Goal: Navigation & Orientation: Find specific page/section

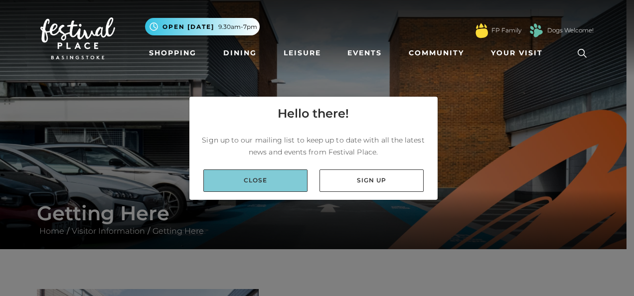
click at [222, 180] on link "Close" at bounding box center [255, 181] width 104 height 22
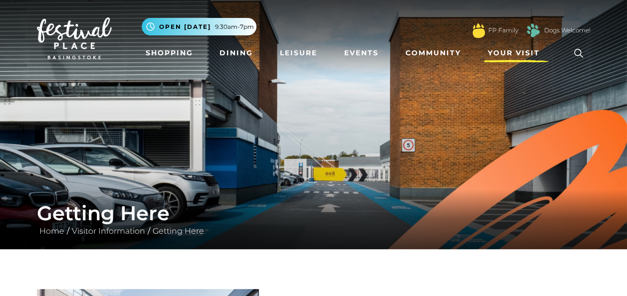
click at [488, 53] on span "Your Visit" at bounding box center [514, 53] width 52 height 10
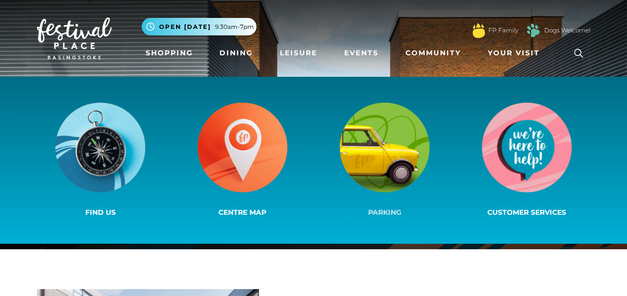
click at [400, 143] on img at bounding box center [385, 148] width 90 height 90
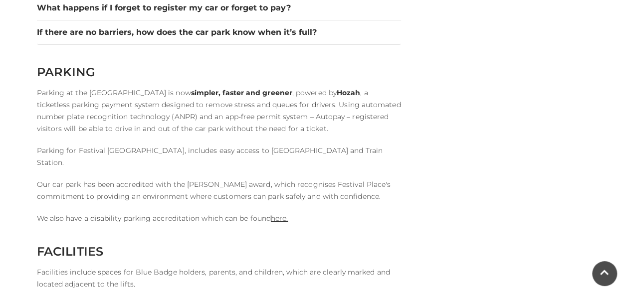
scroll to position [1795, 0]
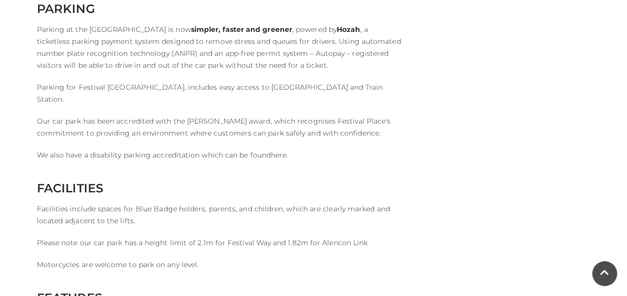
click at [279, 153] on link "here." at bounding box center [279, 155] width 17 height 9
click at [281, 151] on link "here." at bounding box center [279, 155] width 17 height 9
